Goal: Communication & Community: Participate in discussion

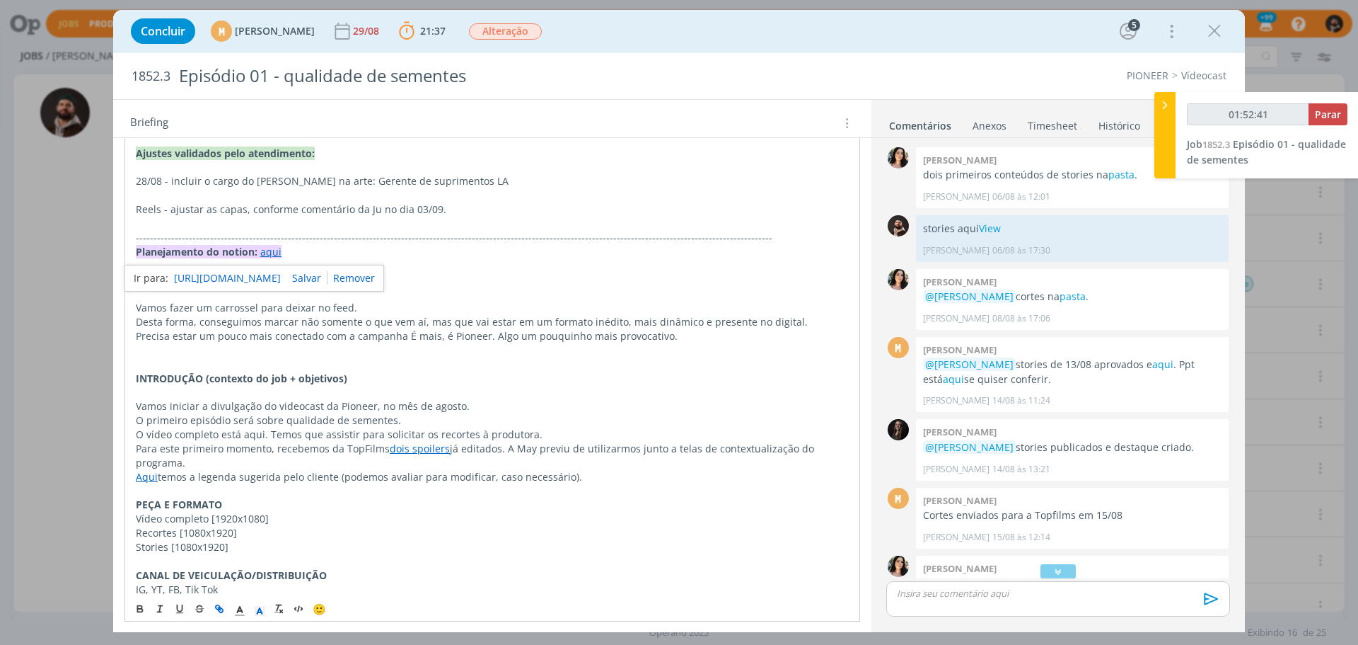
scroll to position [195, 0]
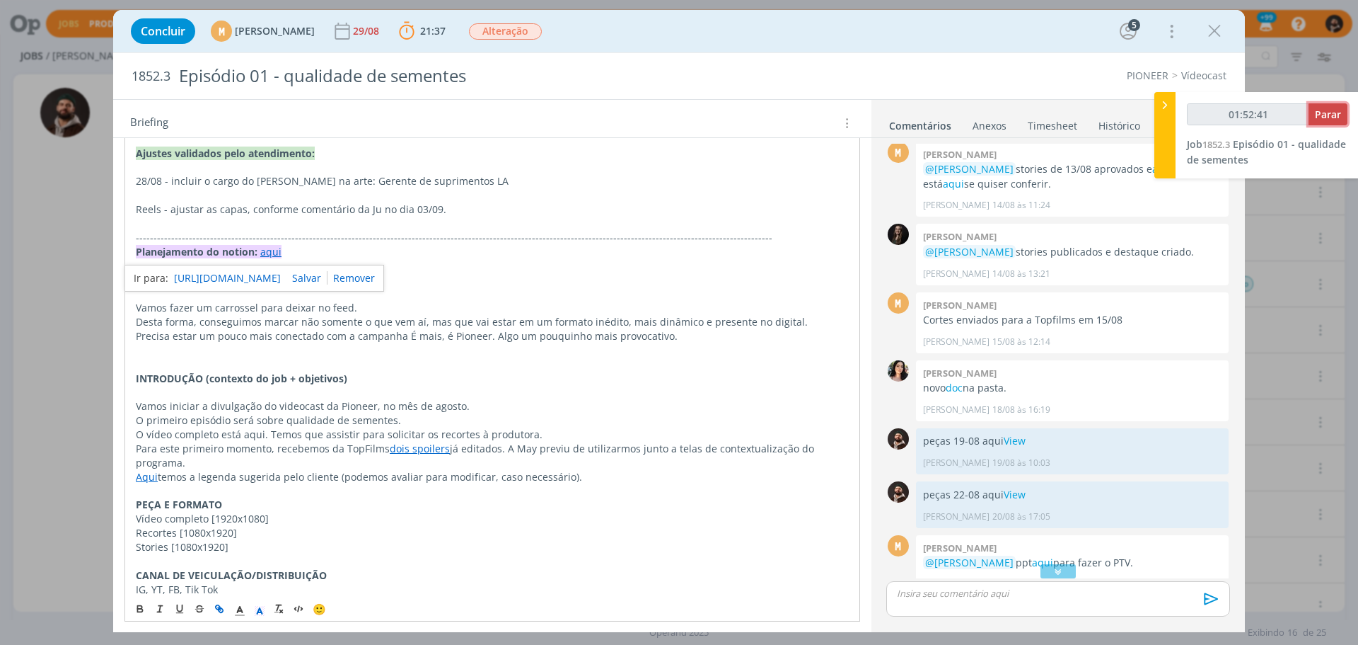
click at [1332, 103] on button "Parar" at bounding box center [1328, 114] width 39 height 22
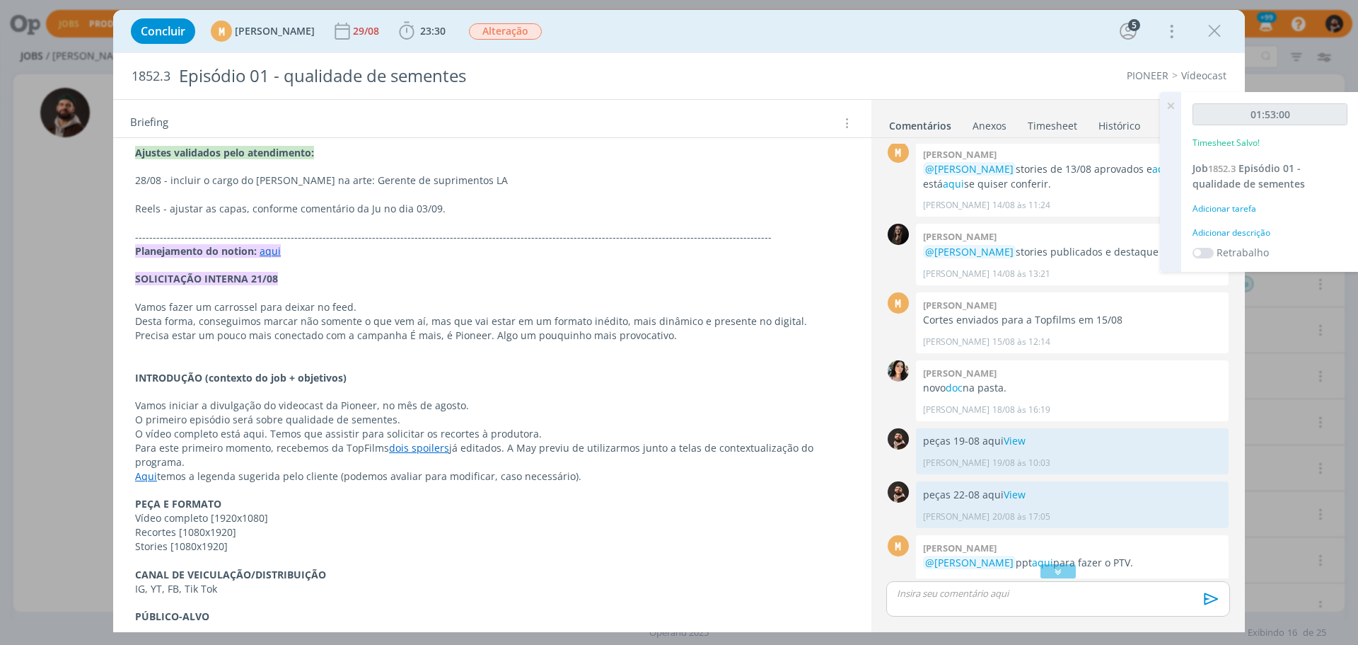
click at [1233, 231] on div "Adicionar descrição" at bounding box center [1270, 232] width 155 height 13
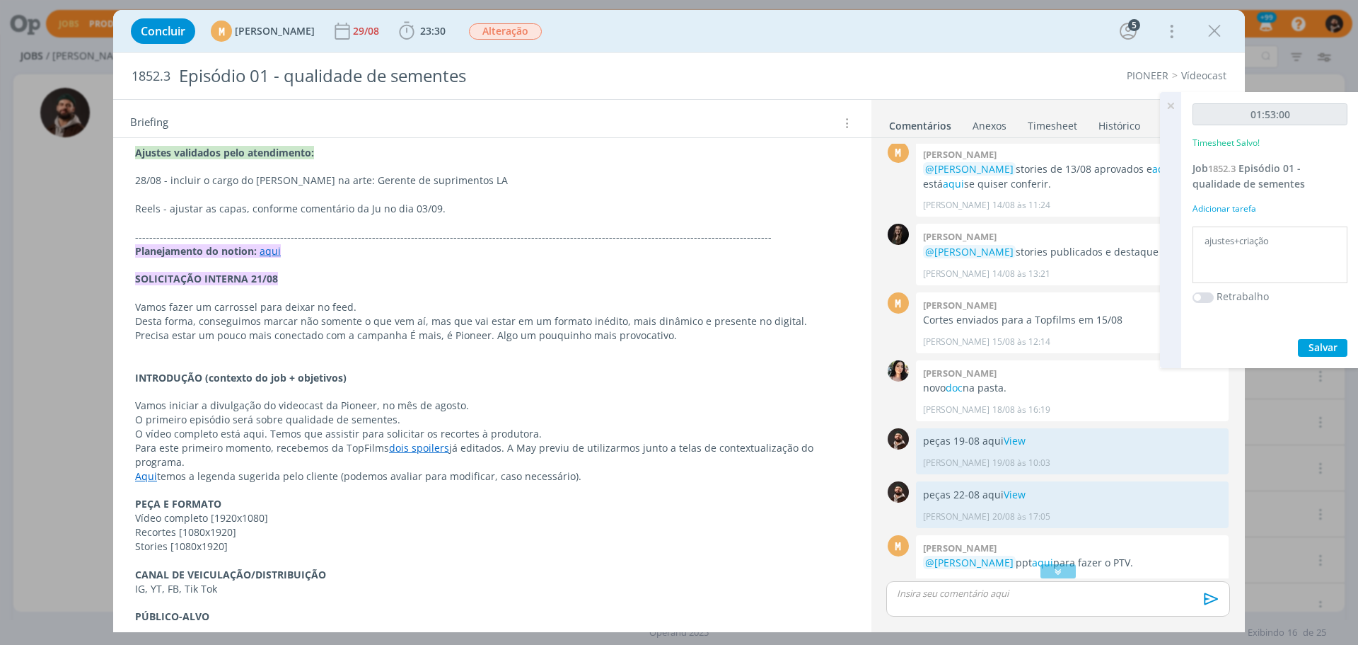
type textarea "ajustes+criação"
click at [1329, 345] on span "Salvar" at bounding box center [1323, 346] width 29 height 13
click at [1177, 100] on icon at bounding box center [1170, 106] width 25 height 28
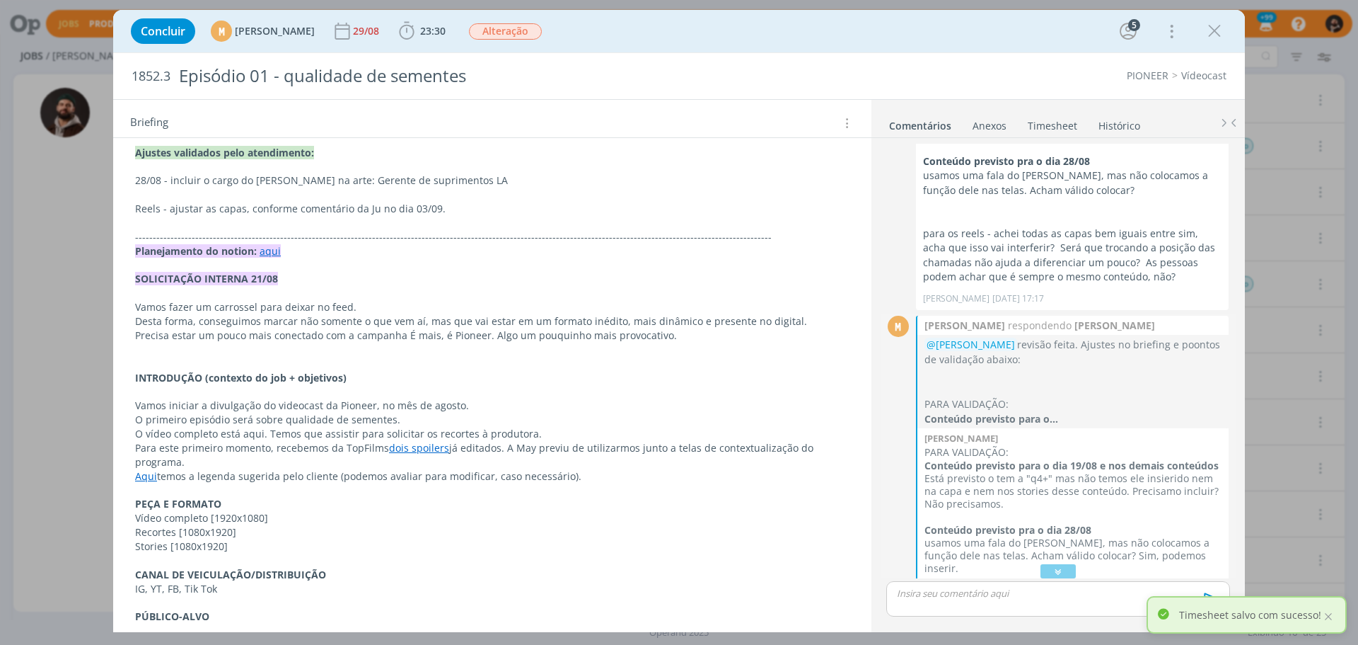
scroll to position [1388, 0]
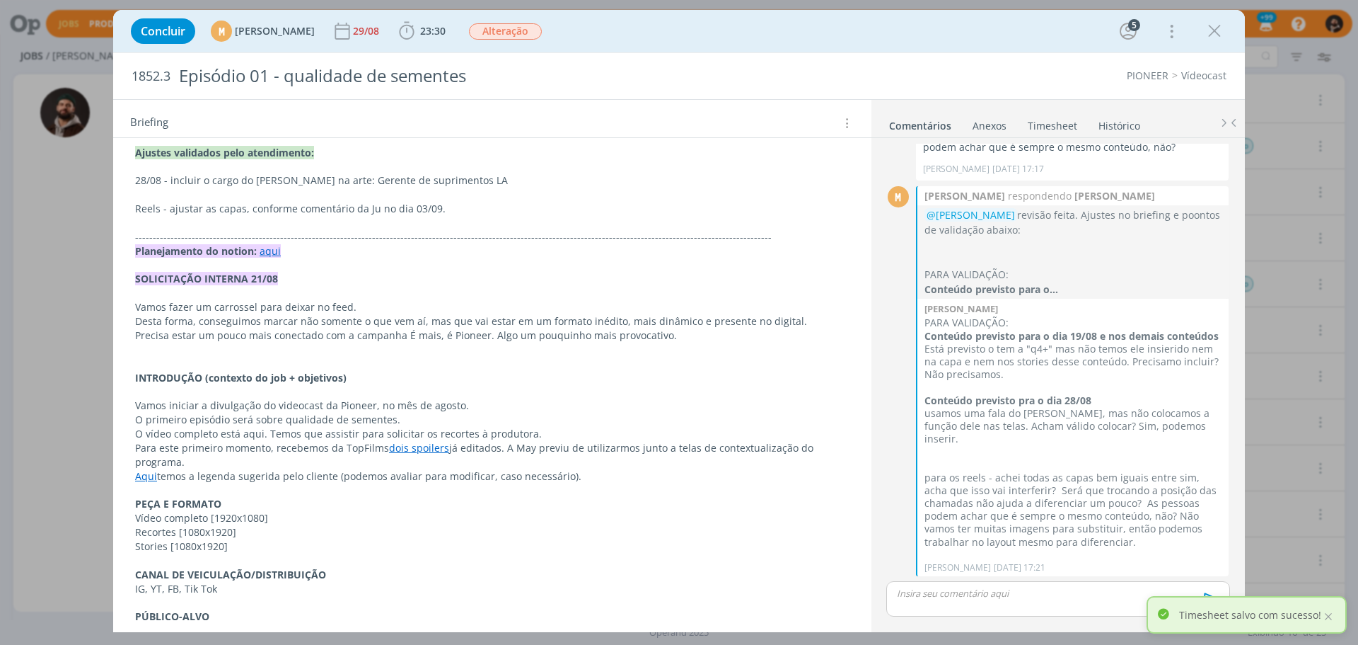
click at [1051, 598] on p "dialog" at bounding box center [1058, 593] width 321 height 13
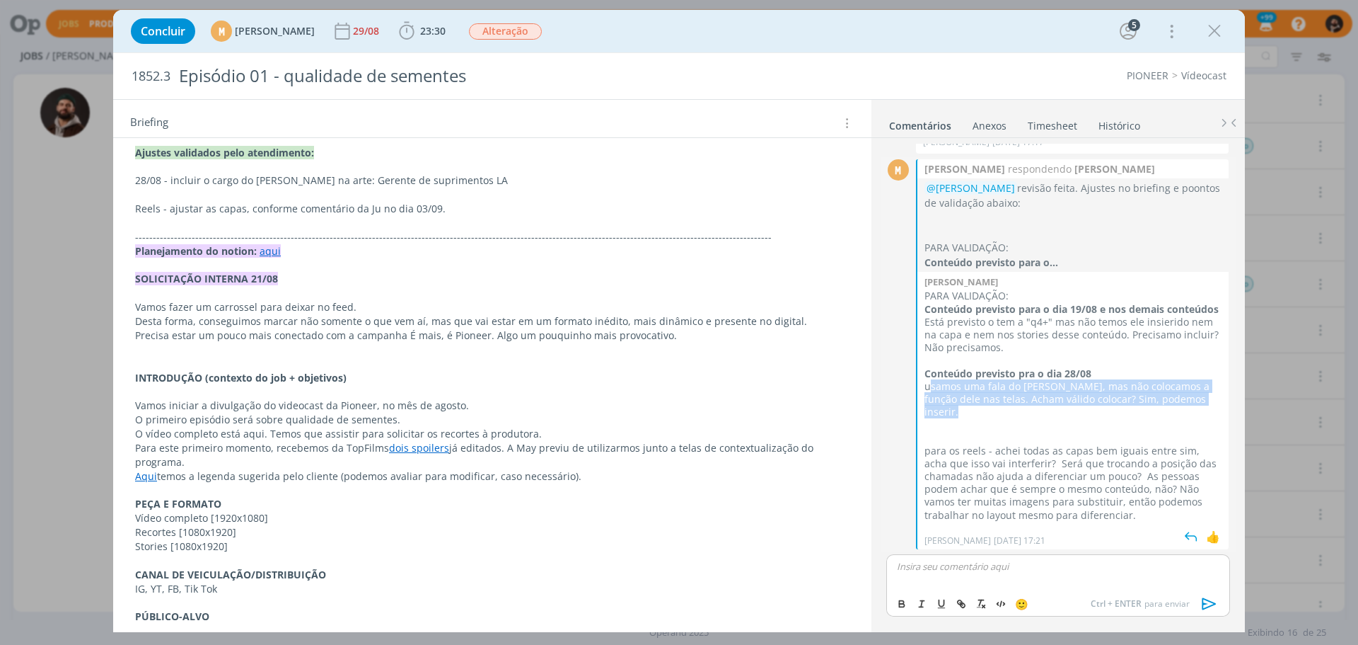
drag, startPoint x: 935, startPoint y: 387, endPoint x: 971, endPoint y: 412, distance: 43.8
click at [971, 412] on p "usamos uma fala do [PERSON_NAME], mas não colocamos a função dele nas telas. Ac…" at bounding box center [1073, 399] width 297 height 39
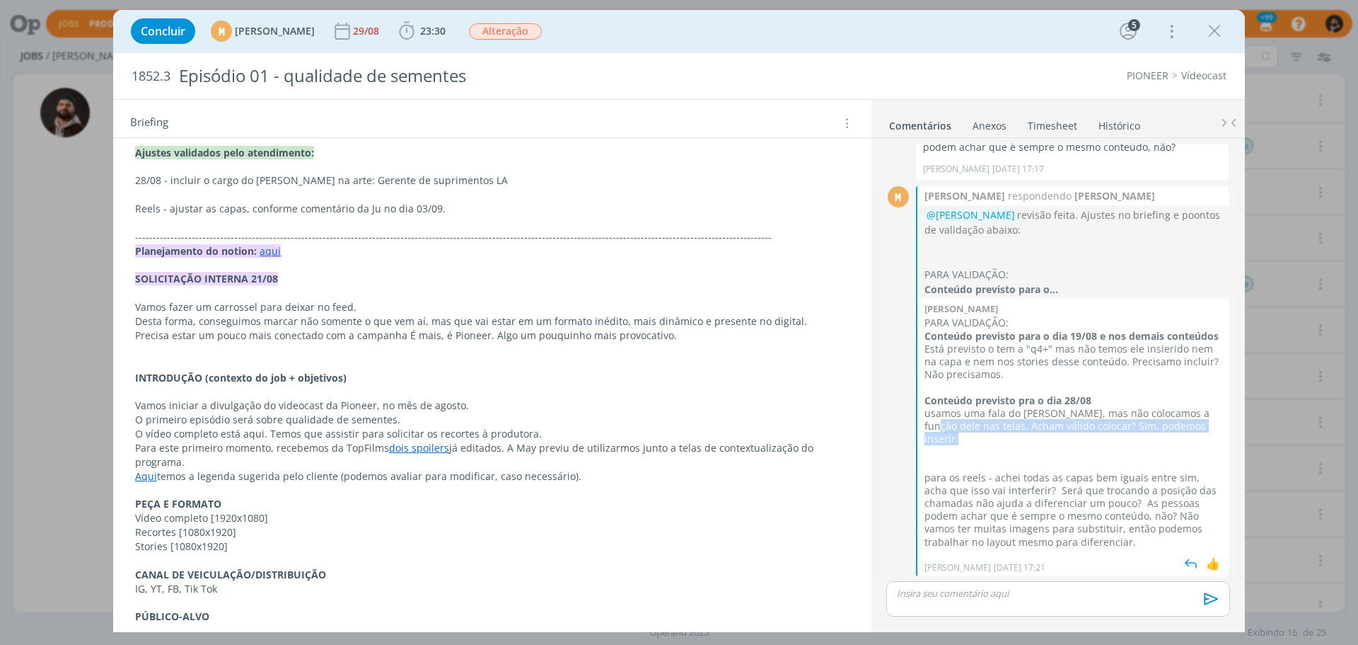
drag, startPoint x: 948, startPoint y: 427, endPoint x: 1094, endPoint y: 434, distance: 145.9
click at [1094, 434] on p "usamos uma fala do [PERSON_NAME], mas não colocamos a função dele nas telas. Ac…" at bounding box center [1073, 426] width 297 height 39
click at [954, 519] on p "para os reels - achei todas as capas bem iguais entre sim, acha que isso vai in…" at bounding box center [1073, 509] width 297 height 77
click at [1138, 515] on p "para os reels - achei todas as capas bem iguais entre sim, acha que isso vai in…" at bounding box center [1073, 509] width 297 height 77
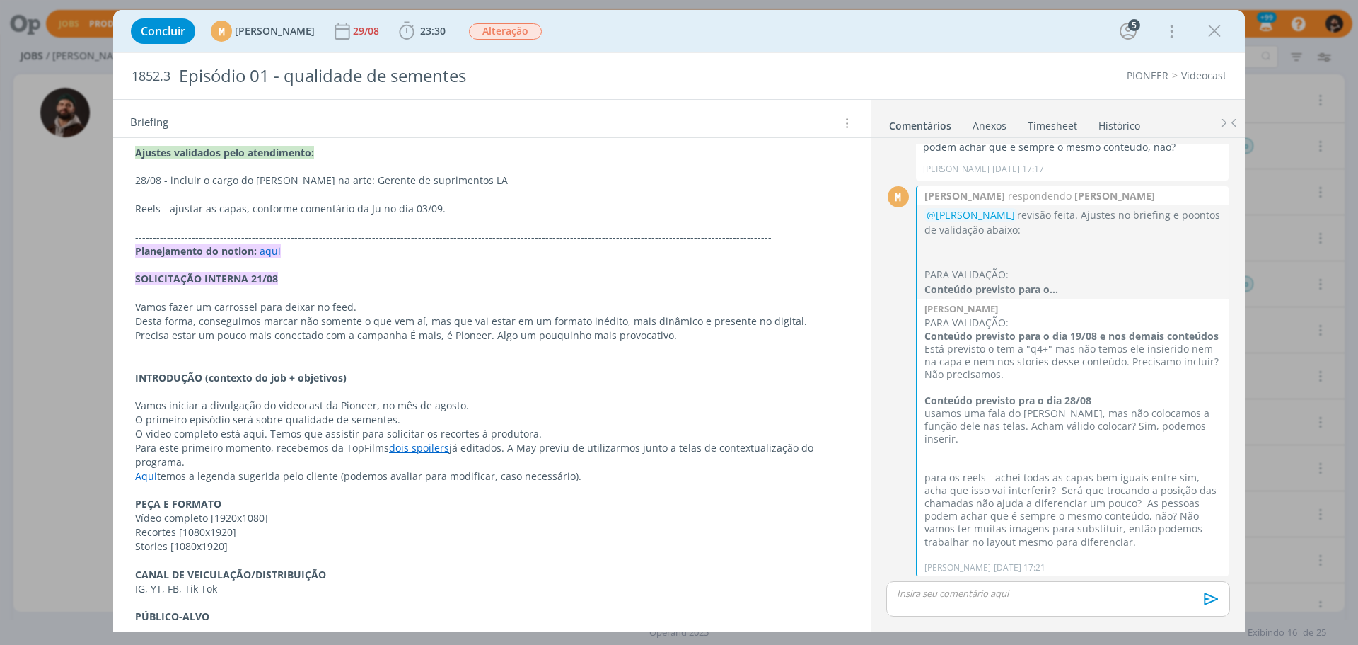
click at [1018, 595] on p "dialog" at bounding box center [1058, 593] width 321 height 13
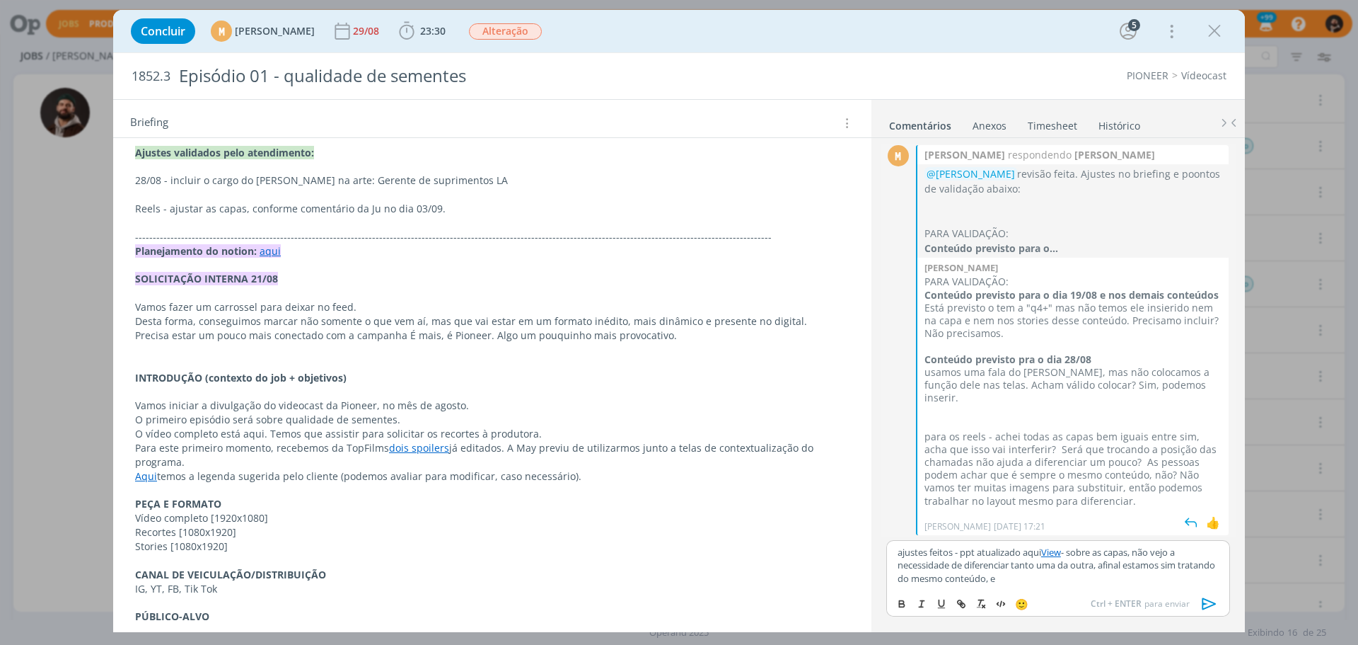
scroll to position [1429, 0]
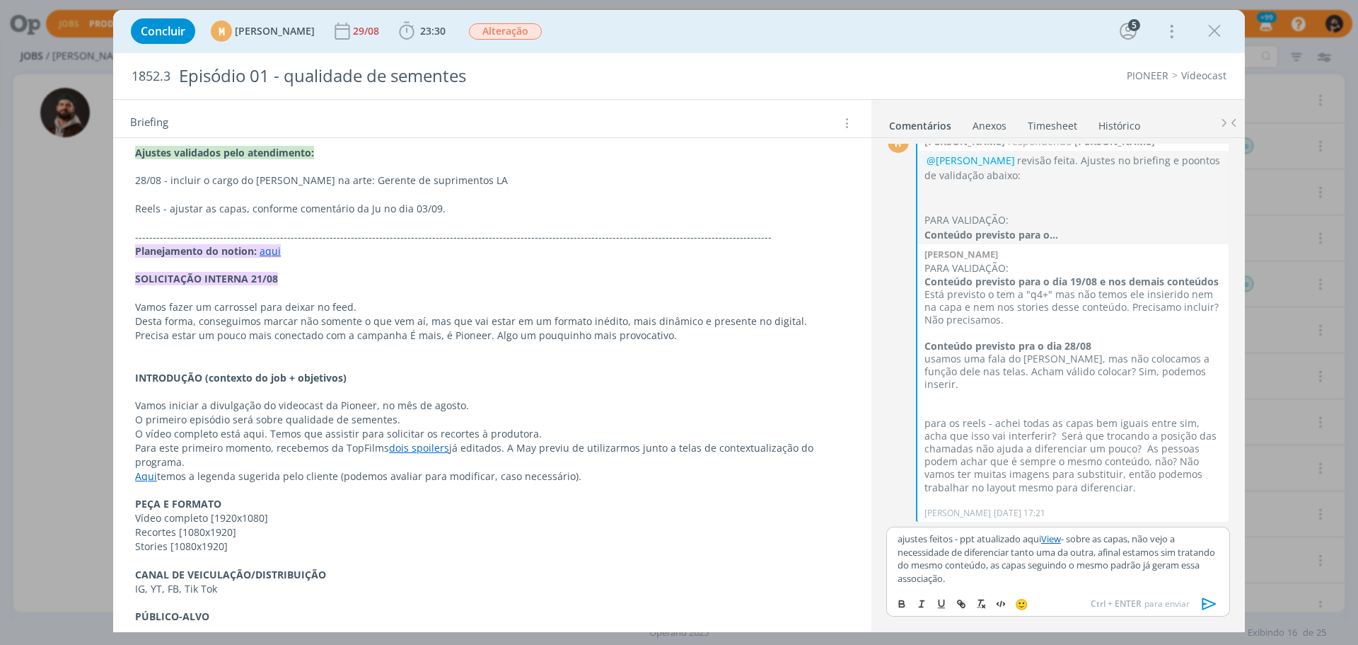
click at [1177, 548] on p "ajustes feitos - ppt atualizado aqui View - sobre as capas, não vejo a necessid…" at bounding box center [1058, 558] width 321 height 52
click at [952, 561] on p "ajustes feitos - ppt atualizado aqui View - sobre as capas, não vejo a necessid…" at bounding box center [1058, 558] width 321 height 52
click at [999, 576] on p "ajustes feitos - ppt atualizado aqui View - sobre as capas, não vejo a necessid…" at bounding box center [1058, 558] width 321 height 52
click at [978, 563] on p "ajustes feitos - ppt atualizado aqui View - sobre as capas, não vejo a necessid…" at bounding box center [1058, 558] width 321 height 52
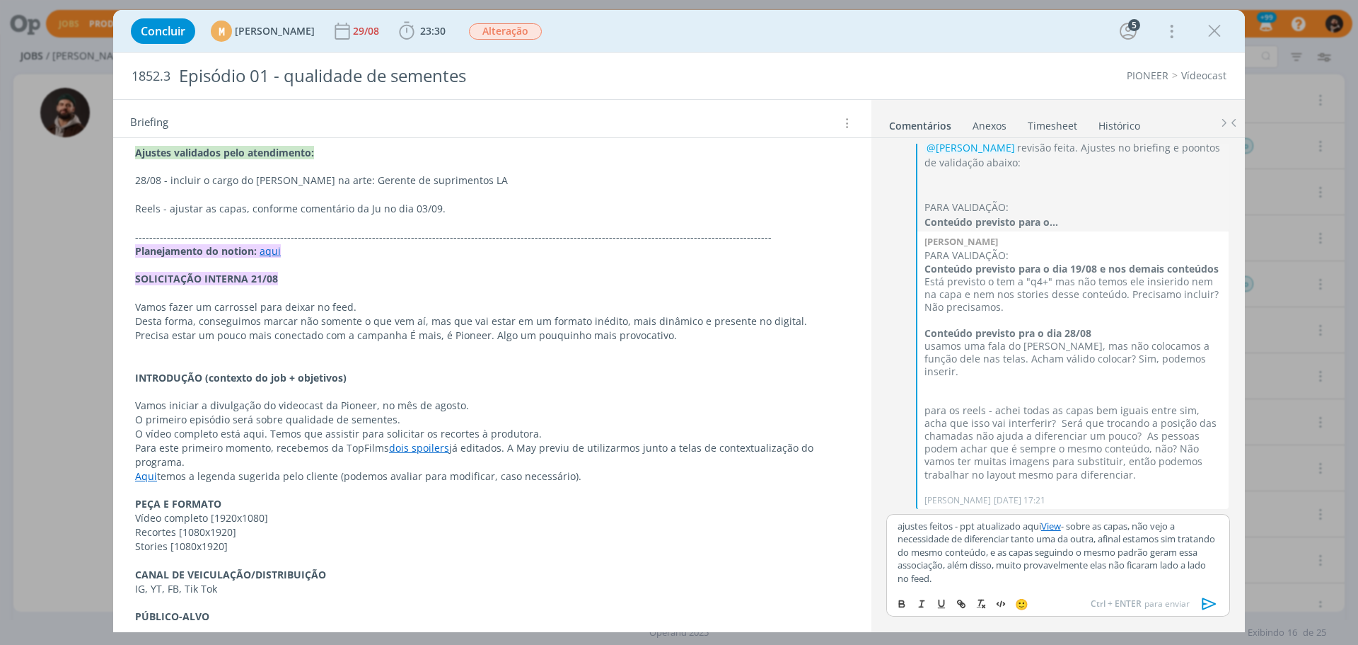
click at [925, 564] on p "ajustes feitos - ppt atualizado aqui View - sobre as capas, não vejo a necessid…" at bounding box center [1058, 551] width 321 height 65
click at [1215, 603] on icon "dialog" at bounding box center [1210, 604] width 14 height 12
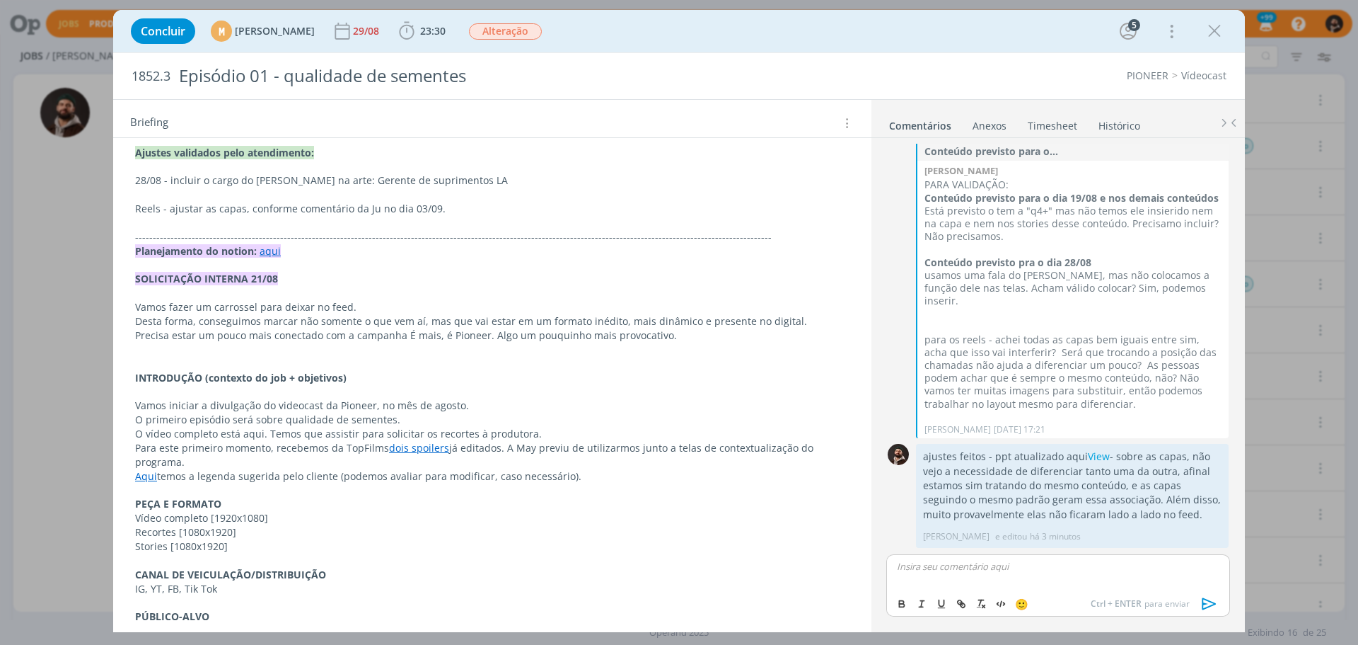
scroll to position [1526, 0]
click at [1038, 570] on p "dialog" at bounding box center [1058, 566] width 321 height 13
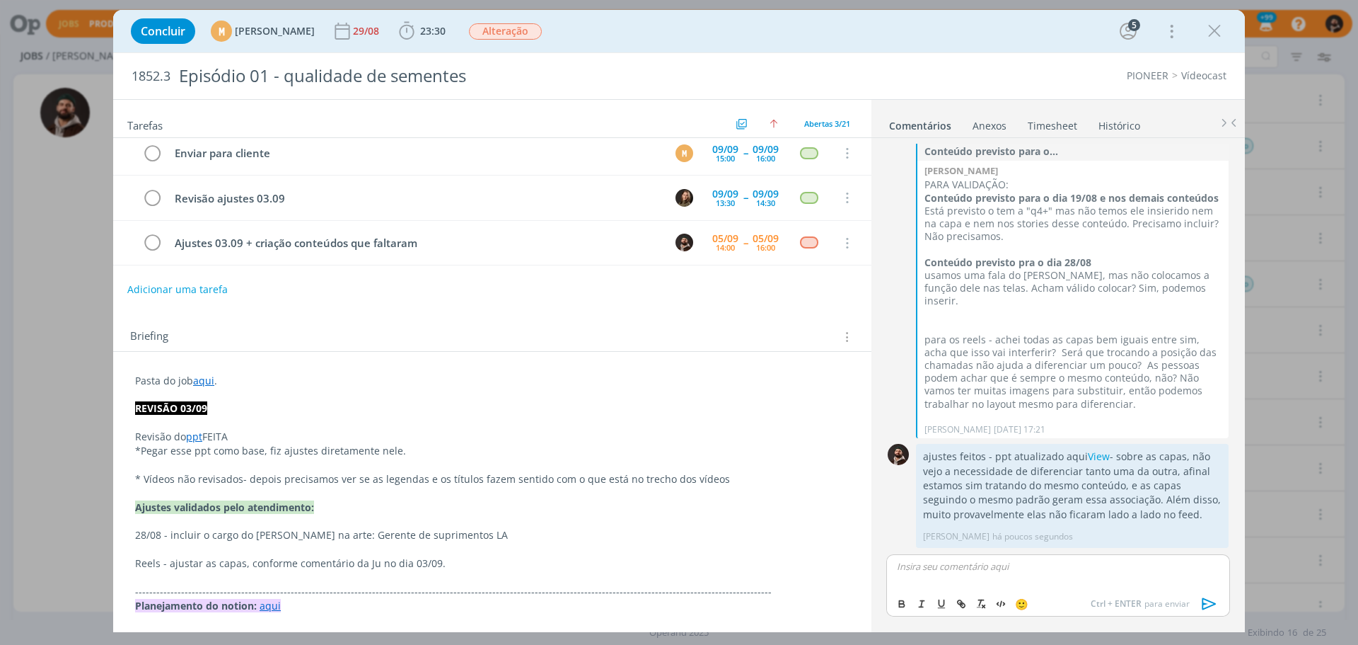
scroll to position [0, 0]
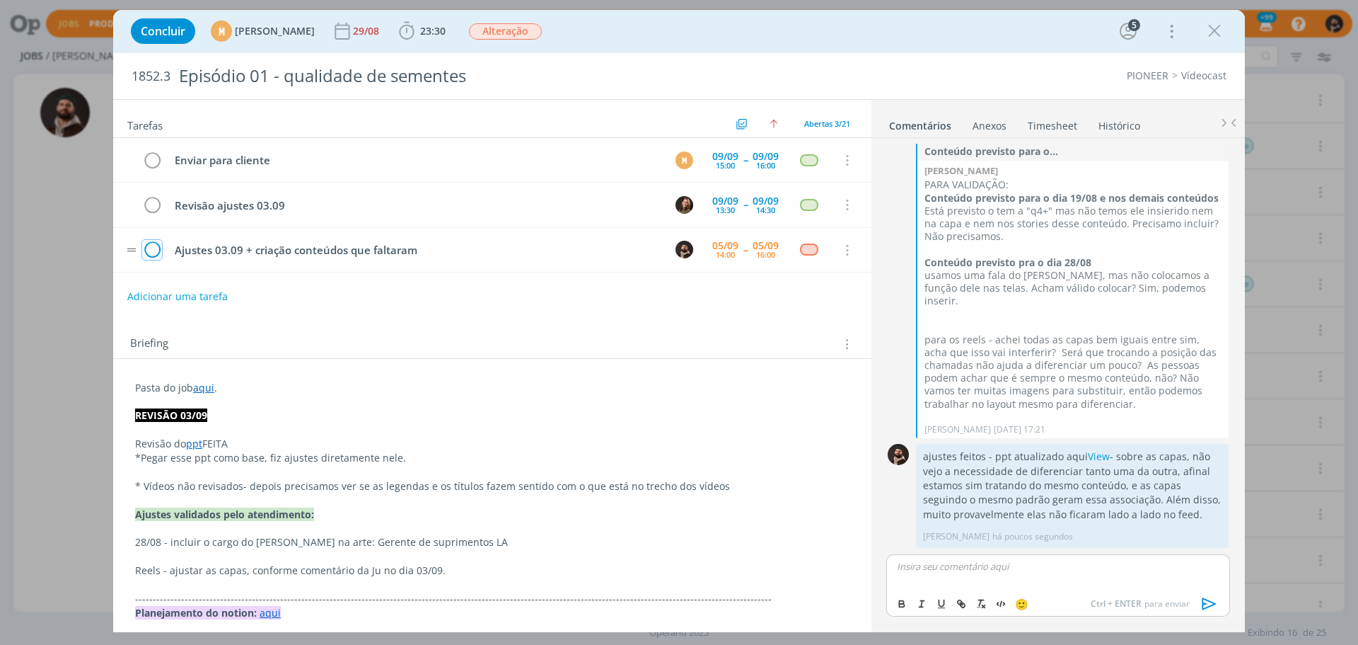
click at [149, 252] on icon "dialog" at bounding box center [152, 250] width 20 height 21
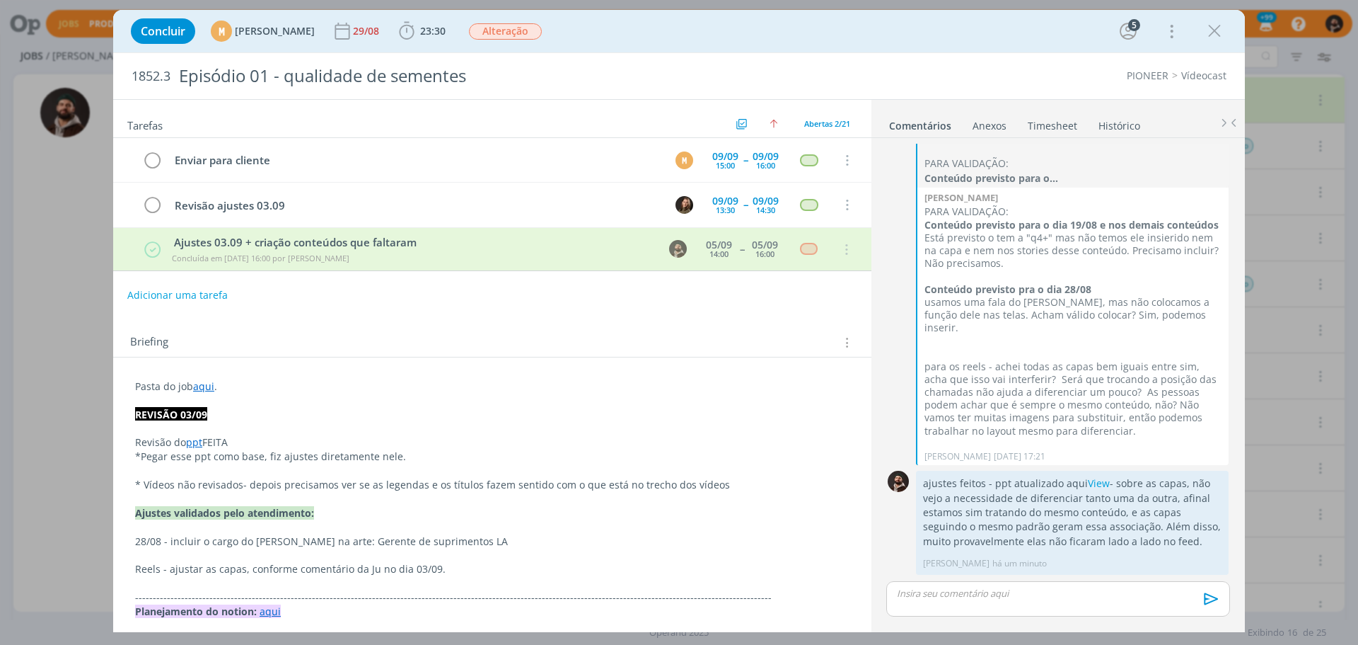
scroll to position [1498, 0]
